Goal: Task Accomplishment & Management: Manage account settings

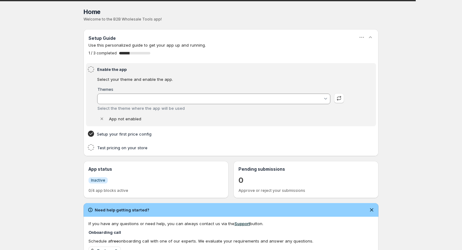
type input "[PERSON_NAME]"
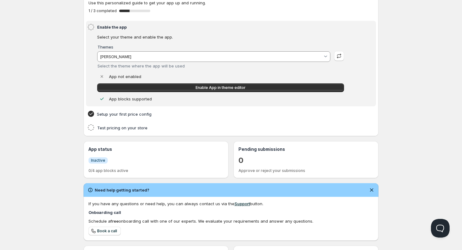
scroll to position [45, 0]
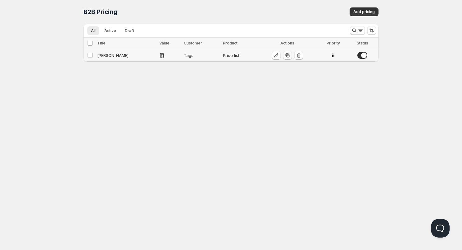
click at [184, 57] on div "Tags" at bounding box center [201, 55] width 35 height 6
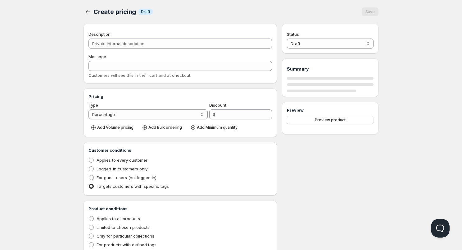
type input "[PERSON_NAME]"
type input "PL_BAH"
radio input "true"
select select "1"
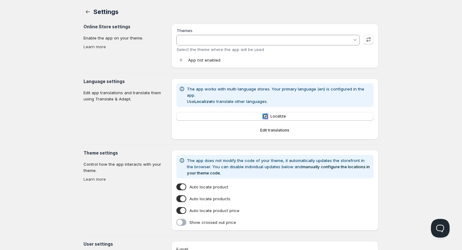
type input "[PERSON_NAME]"
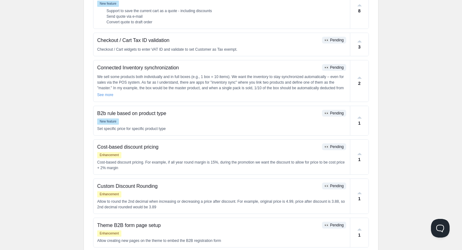
scroll to position [76, 0]
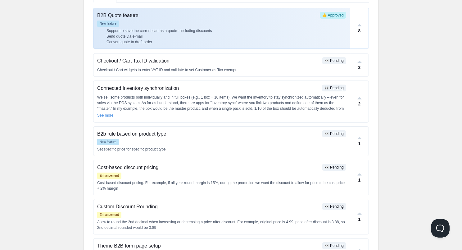
click at [152, 35] on li "Send quote via e-mail" at bounding box center [227, 37] width 240 height 6
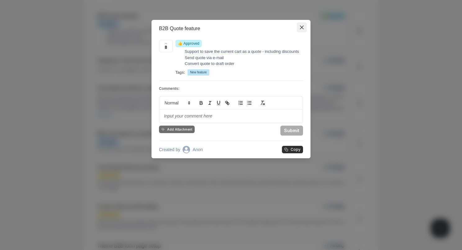
click at [303, 28] on icon "Close" at bounding box center [302, 27] width 4 height 4
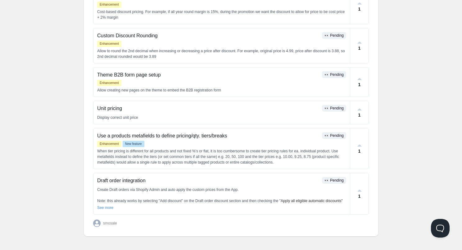
scroll to position [249, 0]
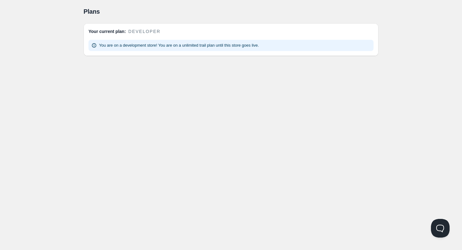
scroll to position [0, 0]
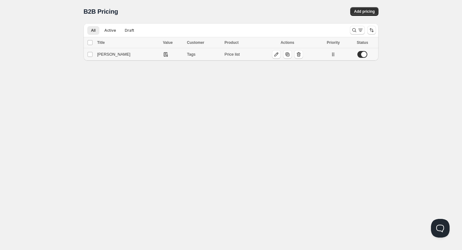
click at [165, 54] on icon at bounding box center [165, 54] width 1 height 1
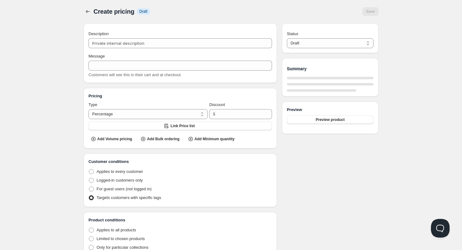
type input "[PERSON_NAME]"
type input "PL_BAH"
radio input "true"
select select "1"
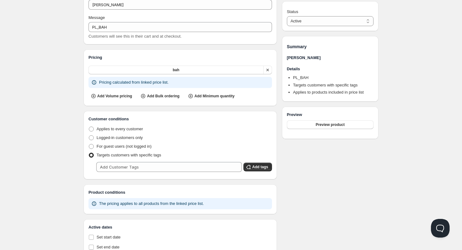
scroll to position [27, 0]
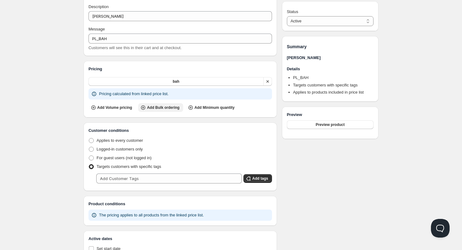
click at [162, 105] on span "Add Bulk ordering" at bounding box center [163, 107] width 33 height 5
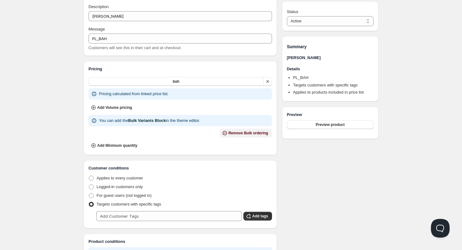
click at [237, 132] on span "Remove Bulk ordering" at bounding box center [249, 132] width 40 height 5
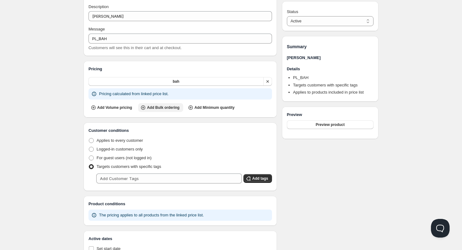
click at [159, 109] on span "Add Bulk ordering" at bounding box center [163, 107] width 33 height 5
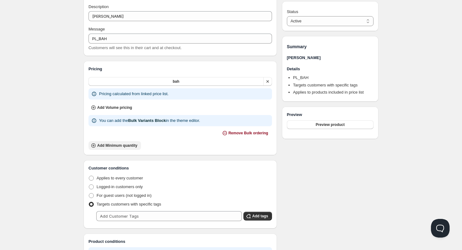
click at [126, 146] on span "Add Minimum quantity" at bounding box center [117, 145] width 40 height 5
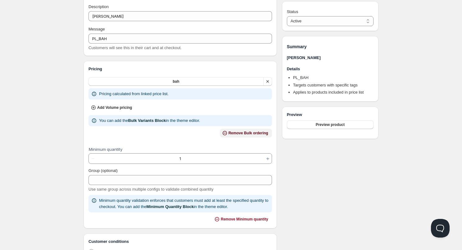
click at [231, 134] on span "Remove Bulk ordering" at bounding box center [249, 132] width 40 height 5
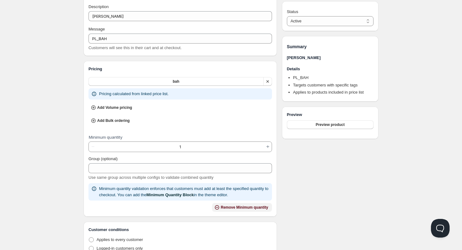
click at [232, 203] on button "Remove Minimum quantity" at bounding box center [242, 207] width 60 height 9
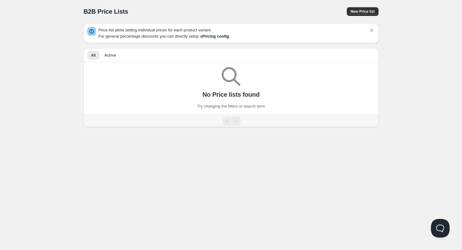
scroll to position [0, 0]
